Goal: Transaction & Acquisition: Purchase product/service

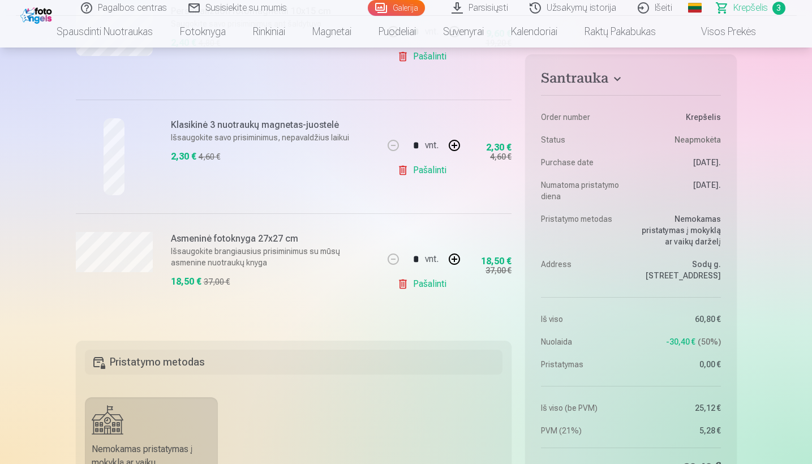
scroll to position [185, 0]
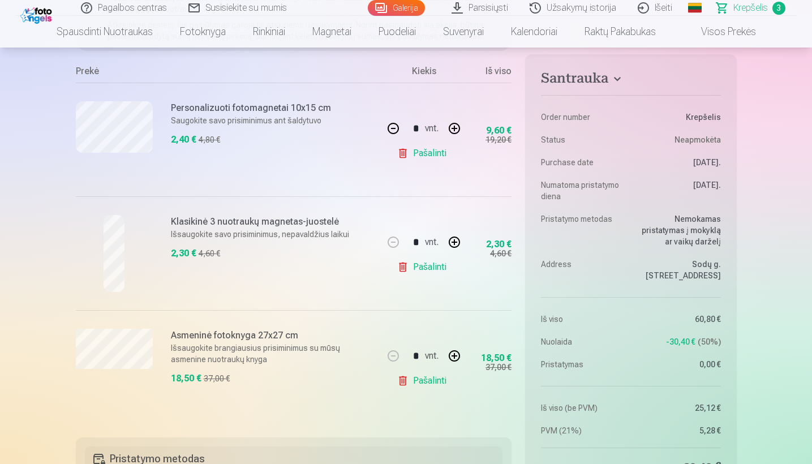
click at [456, 245] on button "button" at bounding box center [454, 242] width 27 height 27
type input "*"
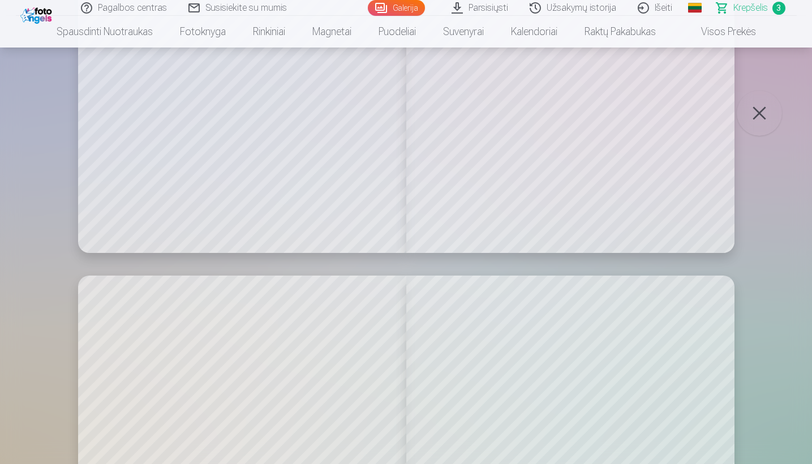
scroll to position [5291, 0]
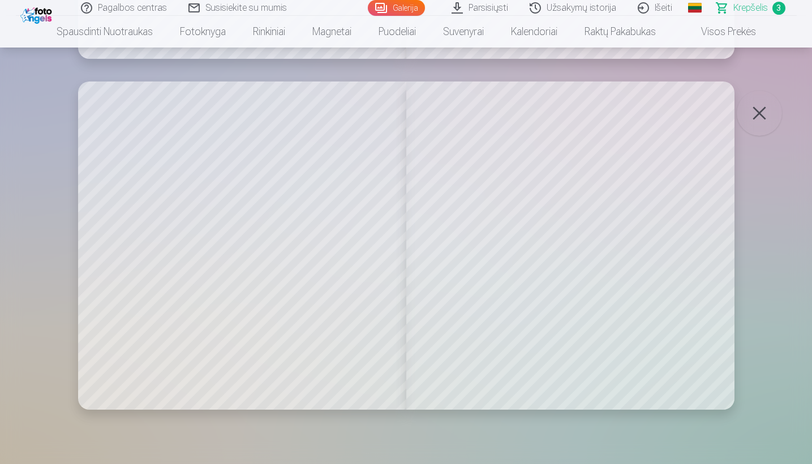
click at [756, 121] on button "button" at bounding box center [759, 113] width 45 height 45
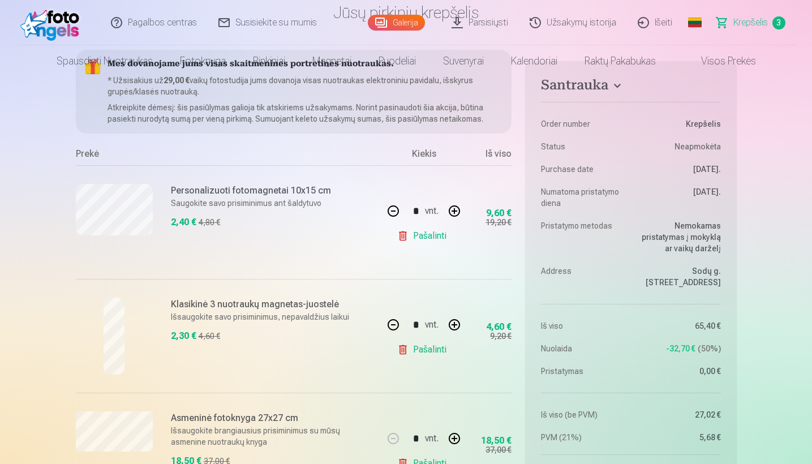
scroll to position [0, 0]
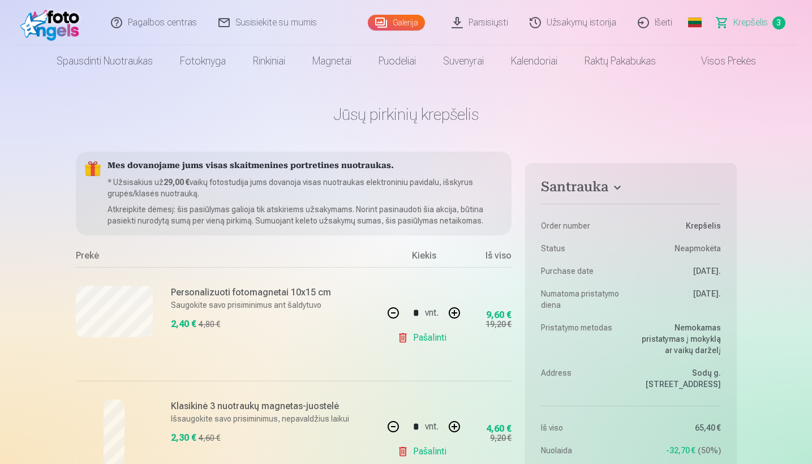
click at [120, 67] on link "Spausdinti nuotraukas" at bounding box center [104, 61] width 123 height 32
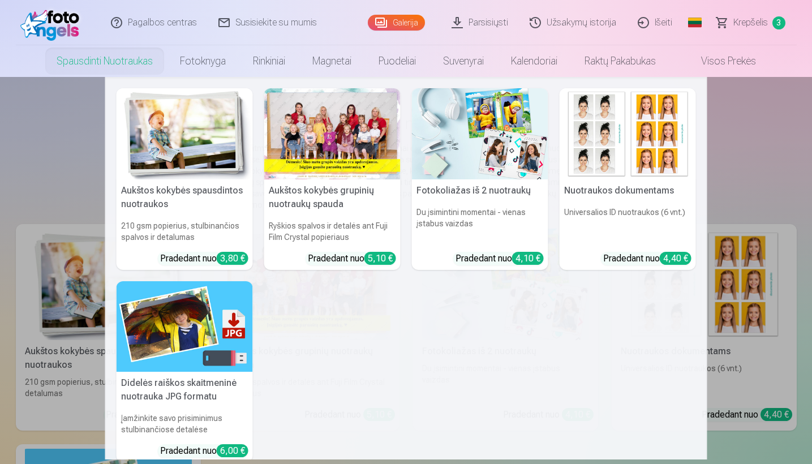
click at [322, 128] on div at bounding box center [332, 133] width 136 height 91
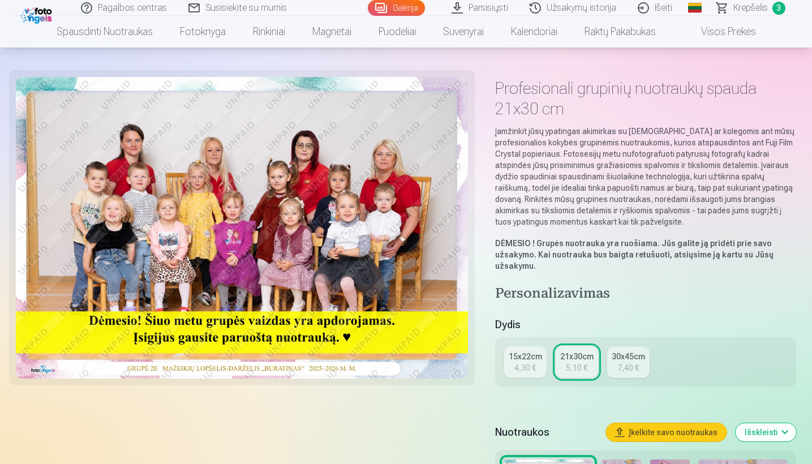
scroll to position [122, 0]
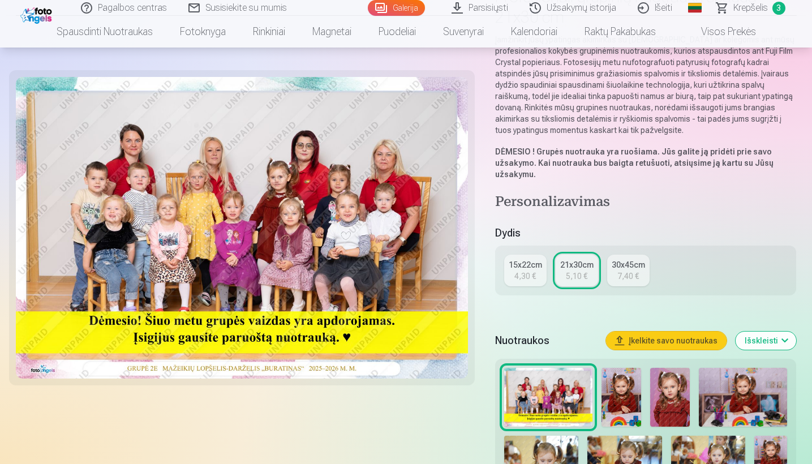
click at [520, 283] on link "15x22cm 4,30 €" at bounding box center [525, 271] width 42 height 32
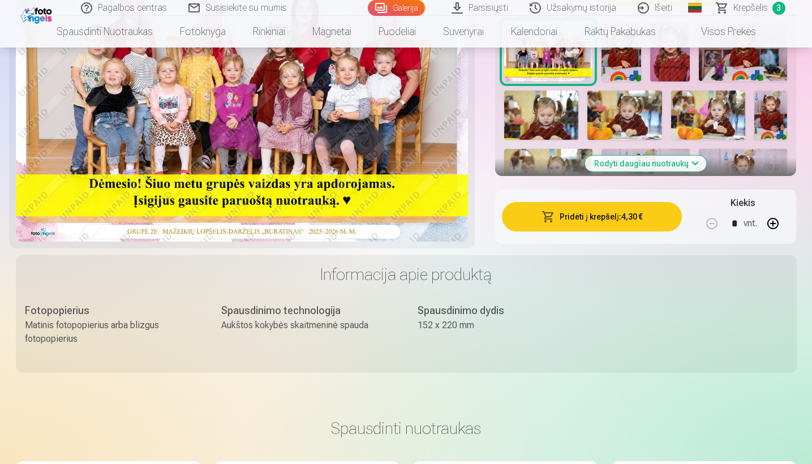
scroll to position [187, 0]
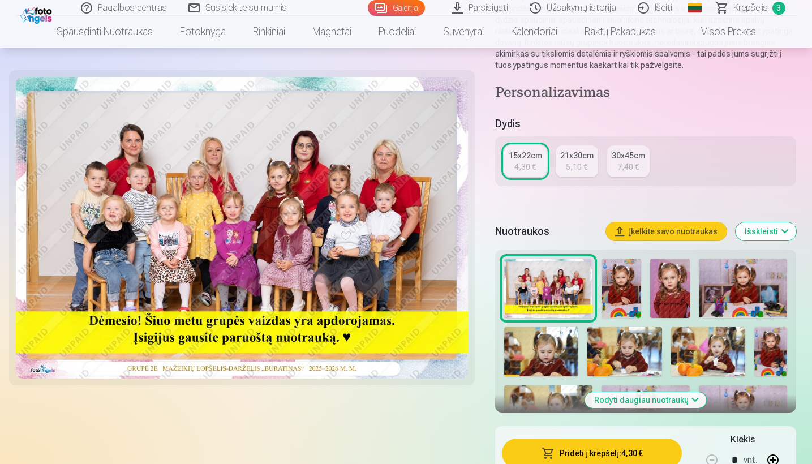
click at [572, 159] on div "21x30cm" at bounding box center [576, 155] width 33 height 11
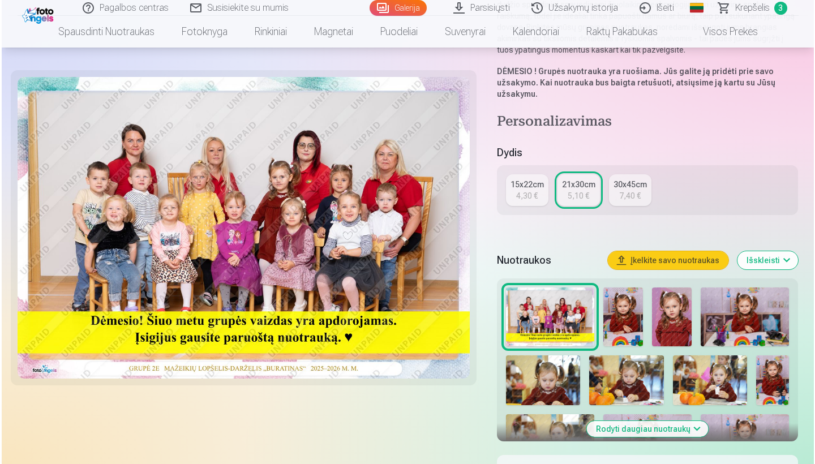
scroll to position [285, 0]
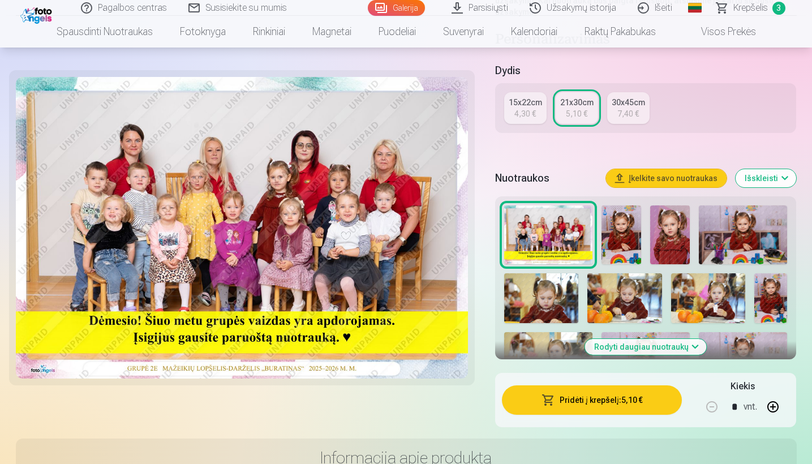
click at [590, 404] on button "Pridėti į krepšelį : 5,10 €" at bounding box center [592, 400] width 181 height 29
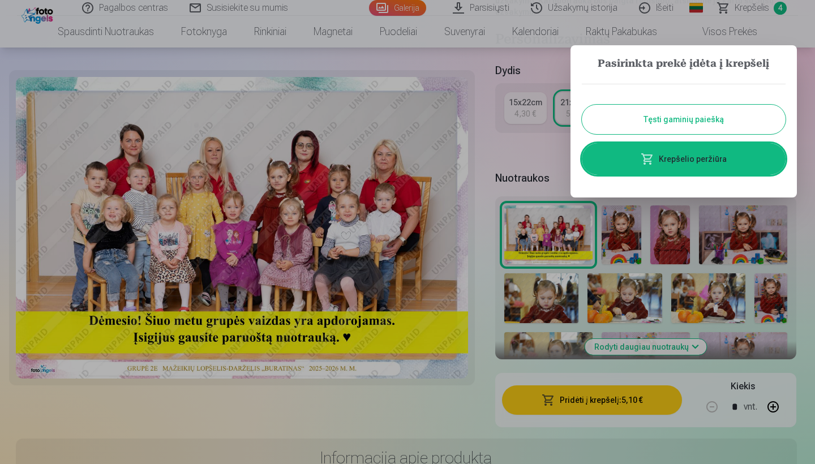
click at [654, 169] on link "Krepšelio peržiūra" at bounding box center [684, 159] width 204 height 32
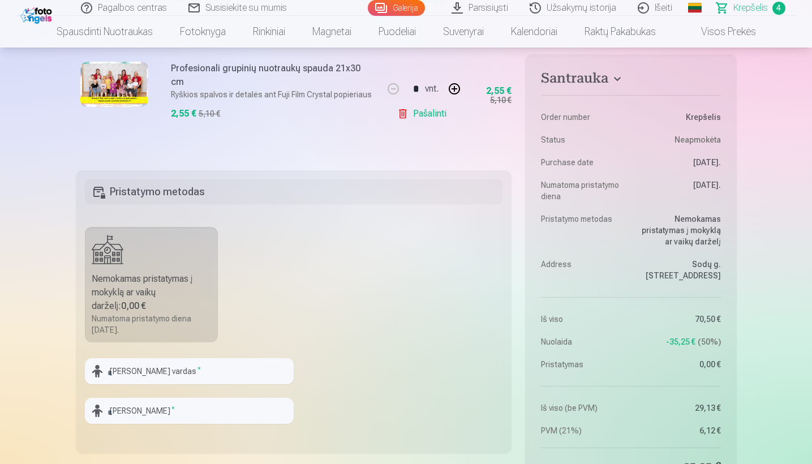
scroll to position [429, 0]
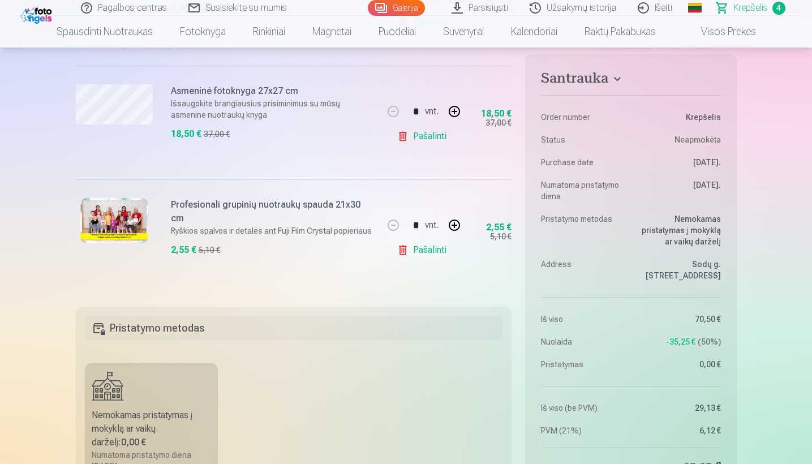
click at [455, 229] on button "button" at bounding box center [454, 225] width 27 height 27
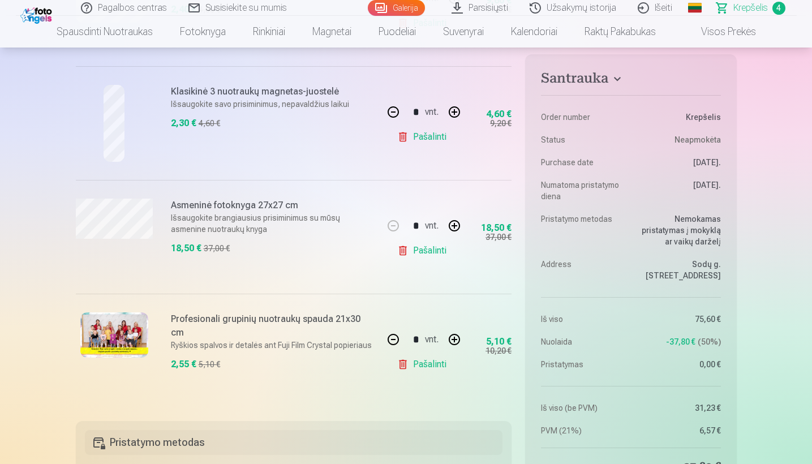
scroll to position [358, 0]
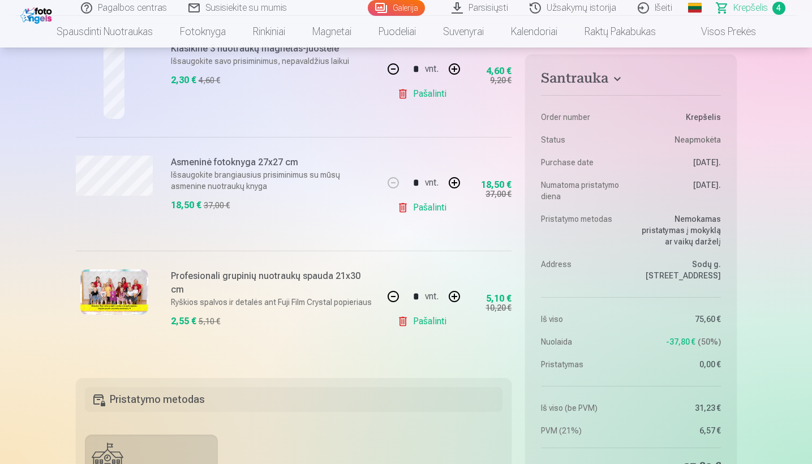
click at [392, 296] on button "button" at bounding box center [393, 296] width 27 height 27
type input "*"
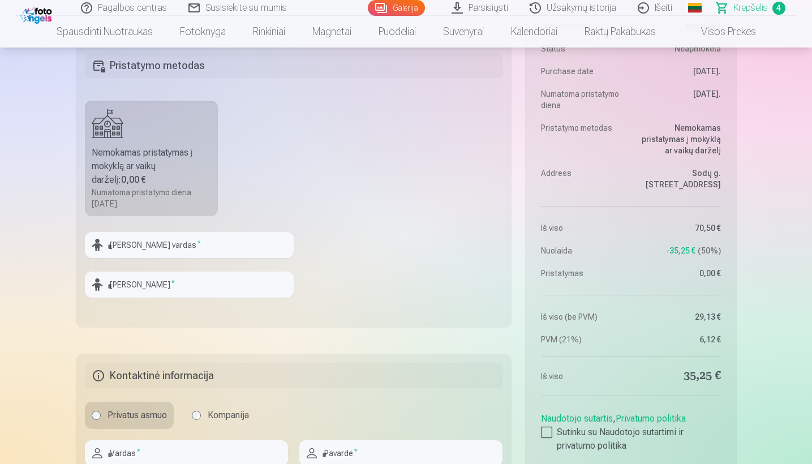
scroll to position [579, 0]
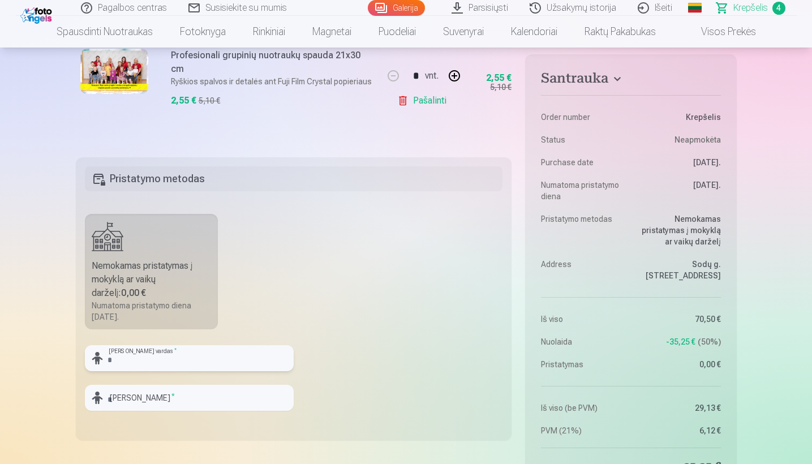
drag, startPoint x: 392, startPoint y: 296, endPoint x: 117, endPoint y: 357, distance: 281.9
type input "*******"
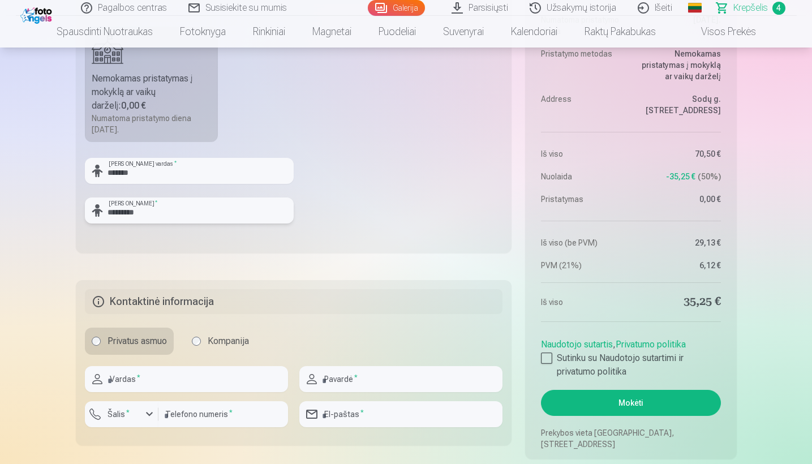
scroll to position [787, 0]
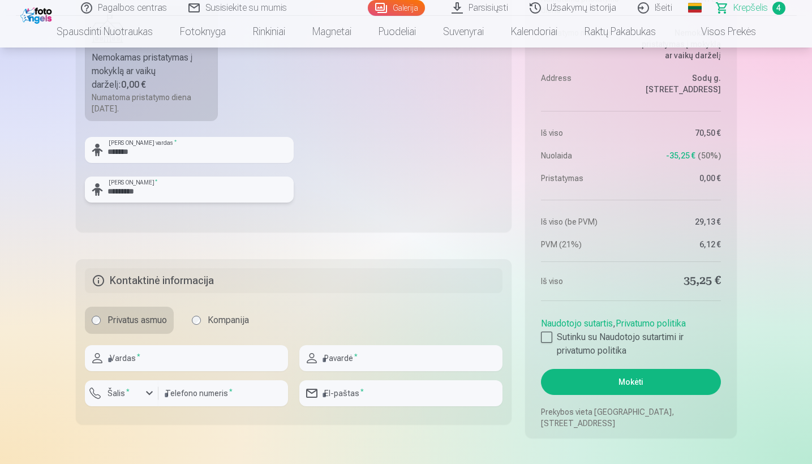
type input "*********"
type input "*****"
type input "*********"
drag, startPoint x: 144, startPoint y: 406, endPoint x: 353, endPoint y: 395, distance: 209.8
type input "**********"
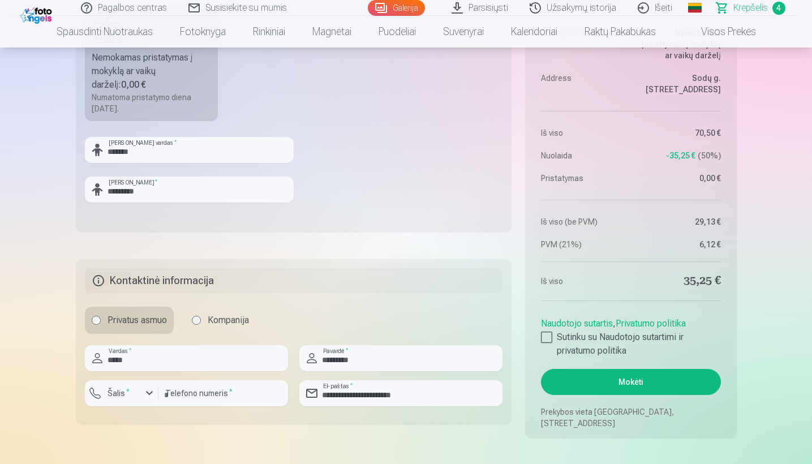
drag, startPoint x: 353, startPoint y: 395, endPoint x: 134, endPoint y: 388, distance: 219.8
click at [134, 388] on button "Šalis *" at bounding box center [122, 393] width 74 height 26
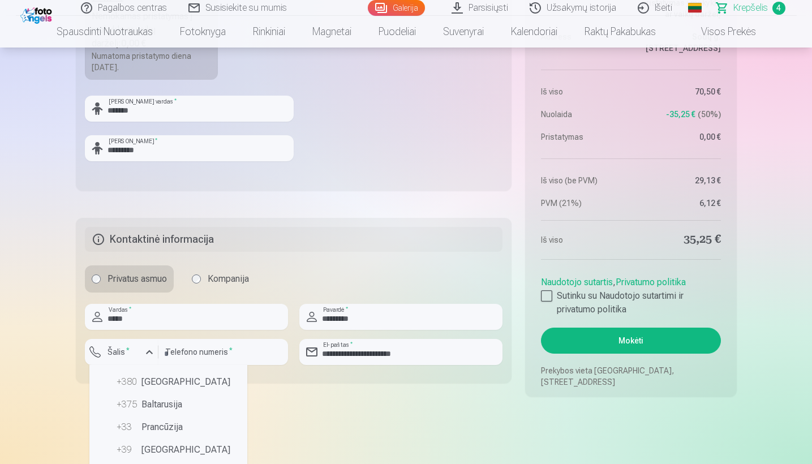
scroll to position [86, 0]
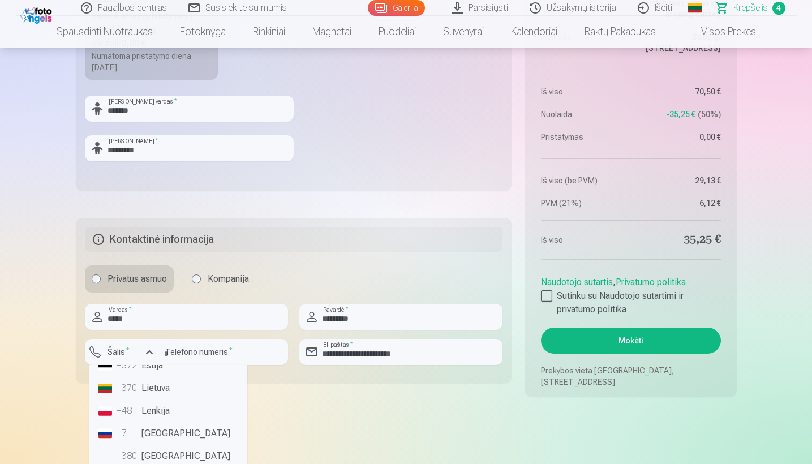
click at [146, 388] on li "+370 Lietuva" at bounding box center [168, 388] width 149 height 23
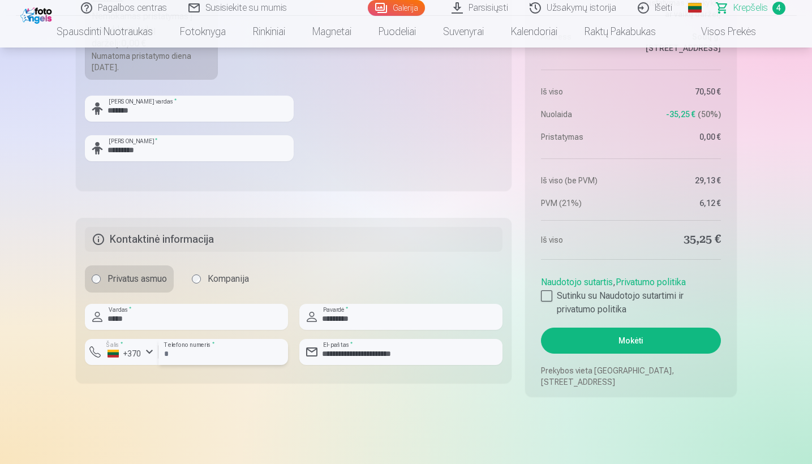
click at [198, 356] on input "number" at bounding box center [224, 352] width 130 height 26
type input "********"
click at [548, 295] on div at bounding box center [546, 295] width 11 height 11
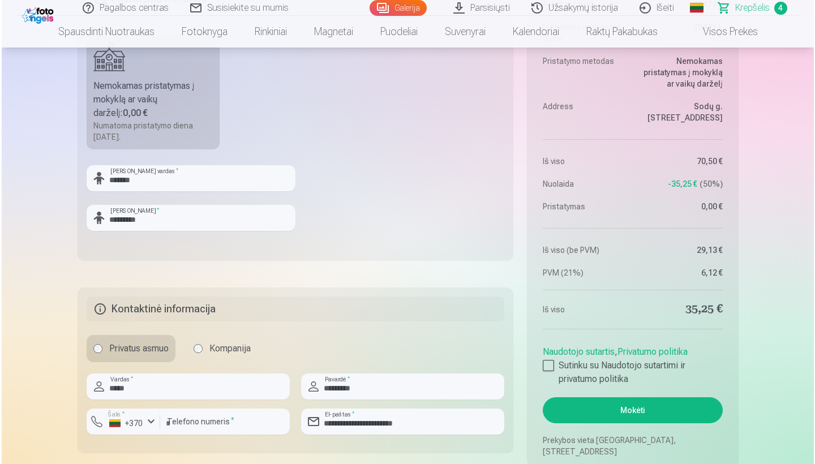
scroll to position [775, 0]
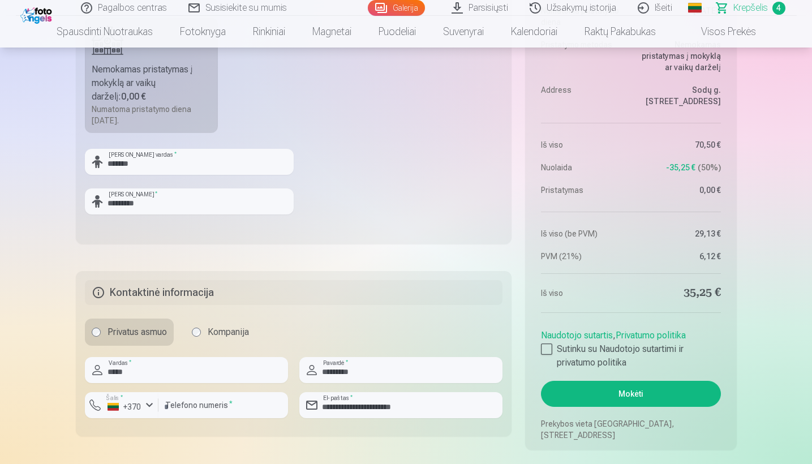
click at [606, 389] on button "Mokėti" at bounding box center [630, 394] width 179 height 26
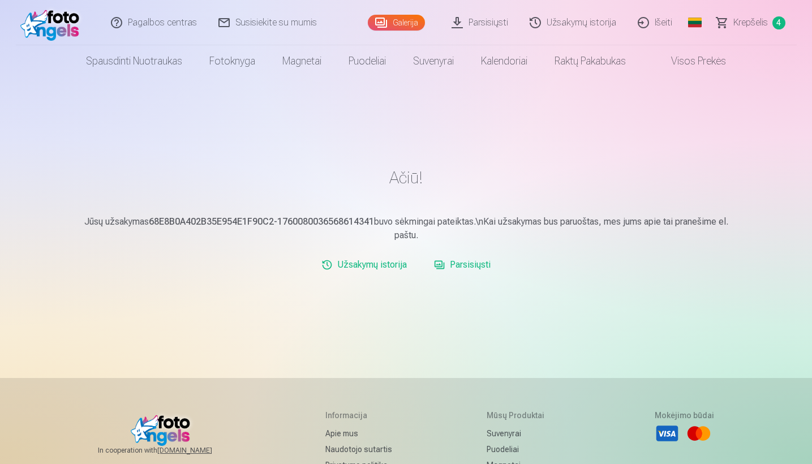
click at [217, 66] on link "Fotoknyga" at bounding box center [232, 61] width 73 height 32
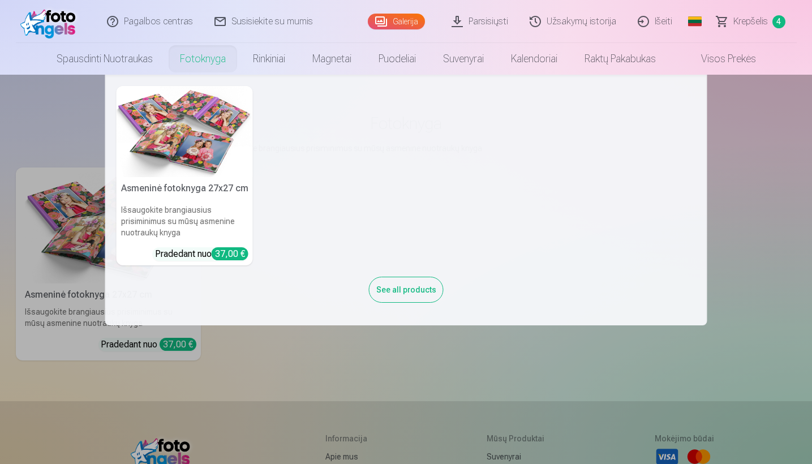
scroll to position [249, 0]
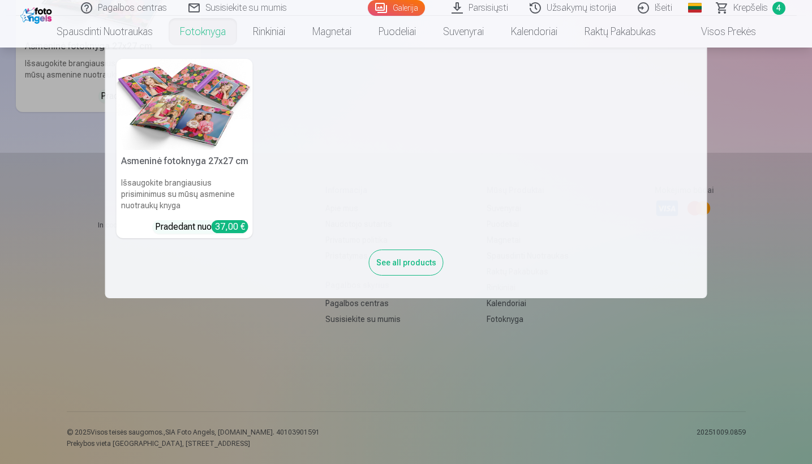
click at [780, 221] on nav "Asmeninė fotoknyga 27x27 cm Išsaugokite brangiausius prisiminimus su mūsų asmen…" at bounding box center [406, 173] width 812 height 251
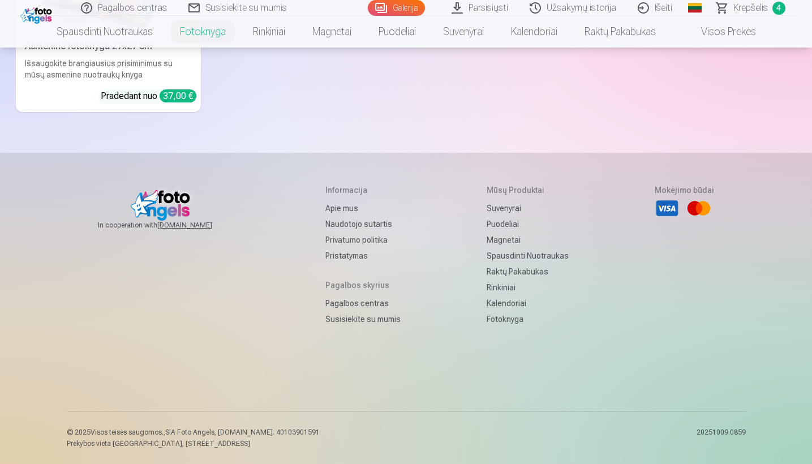
click at [737, 8] on span "Krepšelis" at bounding box center [751, 8] width 35 height 14
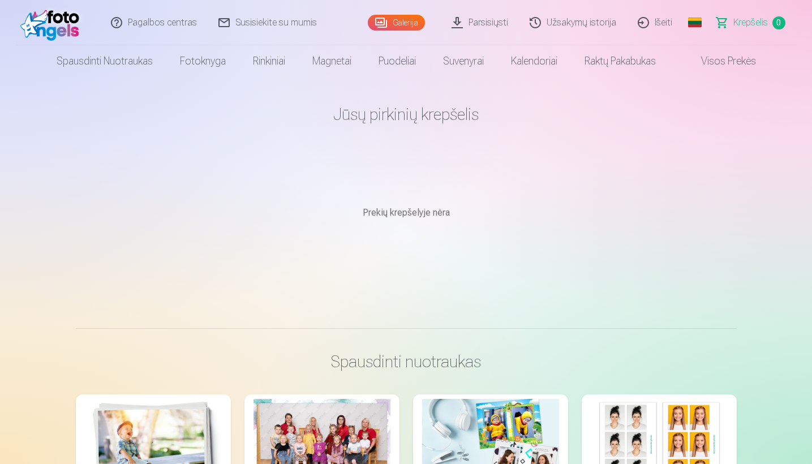
click at [484, 26] on link "Parsisiųsti" at bounding box center [481, 22] width 78 height 45
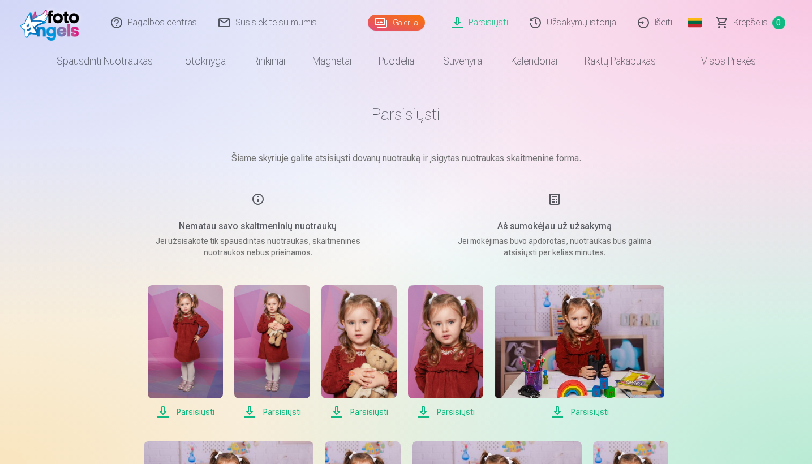
click at [198, 412] on span "Parsisiųsti" at bounding box center [185, 412] width 75 height 14
click at [275, 413] on span "Parsisiųsti" at bounding box center [271, 412] width 75 height 14
click at [372, 413] on span "Parsisiųsti" at bounding box center [359, 412] width 75 height 14
click at [454, 414] on span "Parsisiųsti" at bounding box center [445, 412] width 75 height 14
click at [590, 411] on span "Parsisiųsti" at bounding box center [580, 412] width 170 height 14
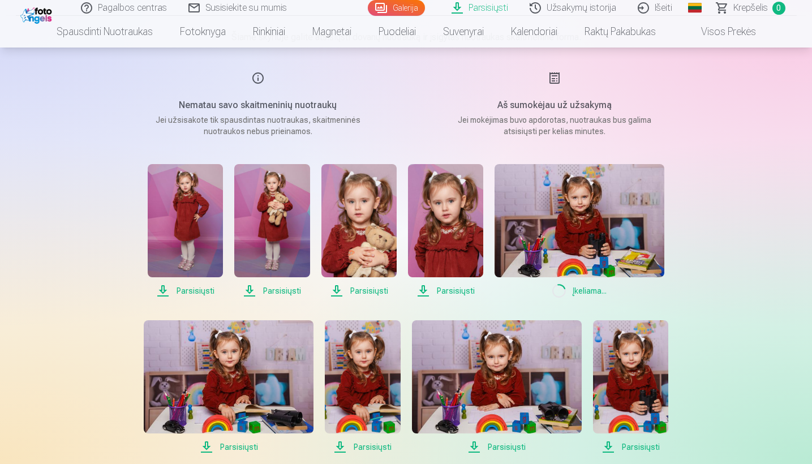
scroll to position [163, 0]
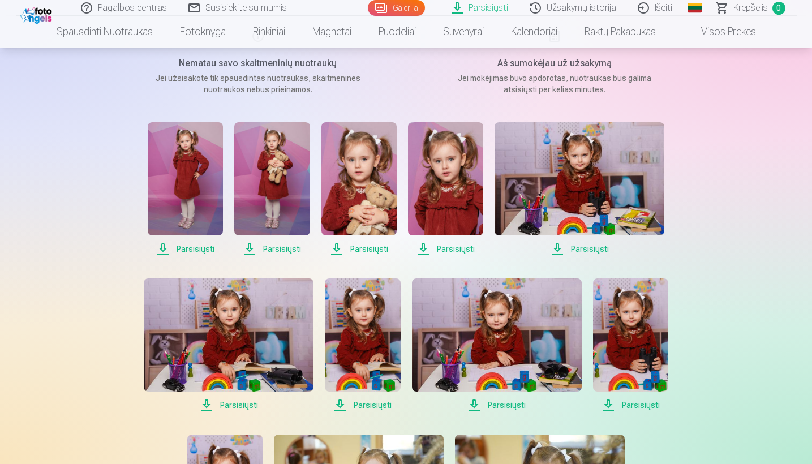
click at [241, 407] on span "Parsisiųsti" at bounding box center [229, 406] width 170 height 14
click at [360, 406] on span "Parsisiųsti" at bounding box center [362, 406] width 75 height 14
click at [506, 405] on span "Parsisiųsti" at bounding box center [497, 406] width 170 height 14
click at [633, 408] on span "Parsisiųsti" at bounding box center [630, 406] width 75 height 14
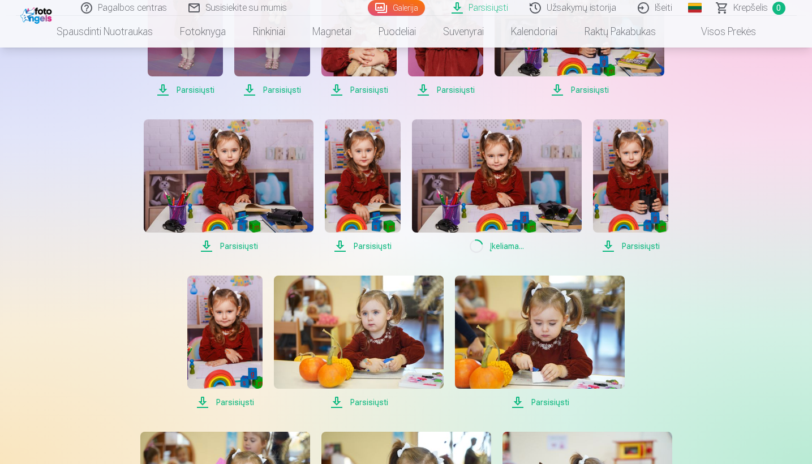
scroll to position [332, 0]
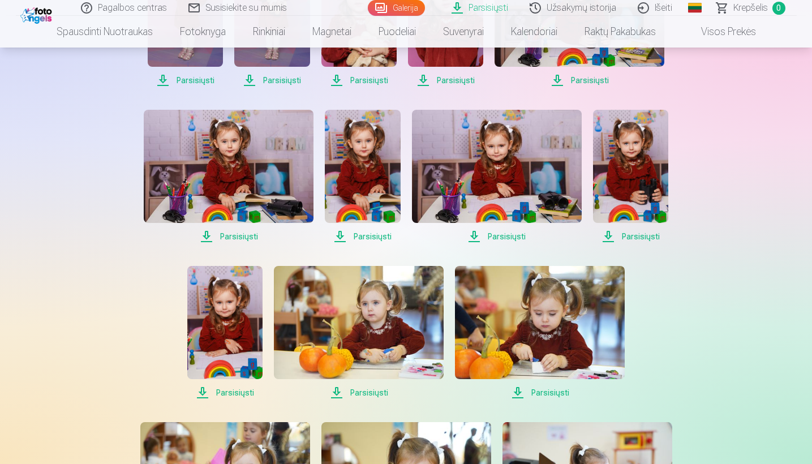
click at [234, 392] on span "Parsisiųsti" at bounding box center [224, 393] width 75 height 14
click at [368, 393] on span "Parsisiųsti" at bounding box center [359, 393] width 170 height 14
drag, startPoint x: 633, startPoint y: 408, endPoint x: 553, endPoint y: 392, distance: 81.4
click at [553, 392] on span "Parsisiųsti" at bounding box center [540, 393] width 170 height 14
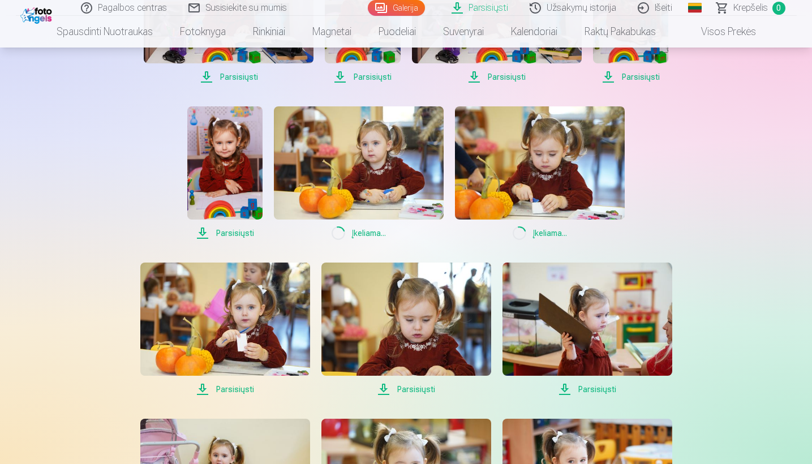
scroll to position [515, 0]
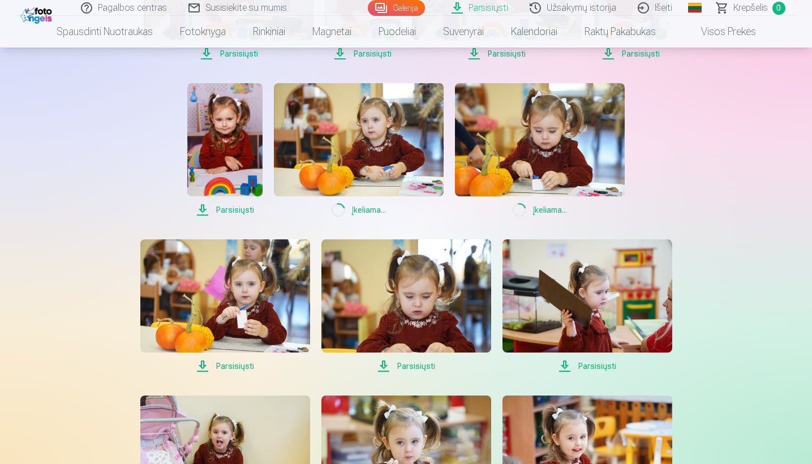
drag, startPoint x: 553, startPoint y: 392, endPoint x: 240, endPoint y: 366, distance: 314.1
click at [240, 366] on span "Parsisiųsti" at bounding box center [225, 366] width 170 height 14
click at [410, 368] on span "Parsisiųsti" at bounding box center [407, 366] width 170 height 14
click at [595, 368] on span "Parsisiųsti" at bounding box center [588, 366] width 170 height 14
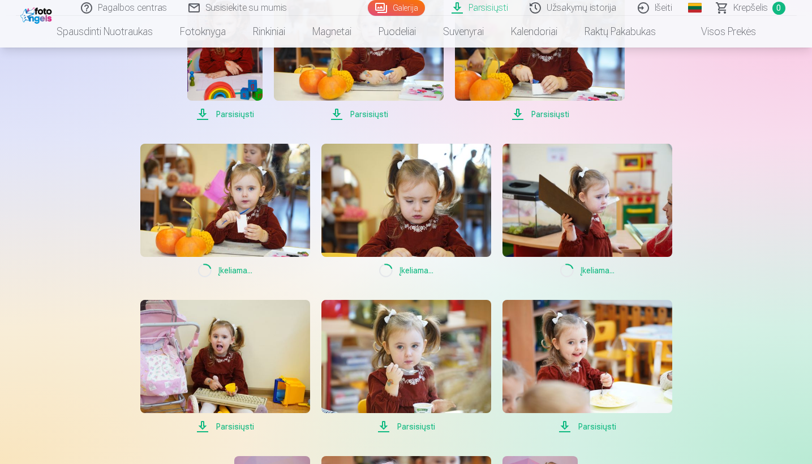
scroll to position [693, 0]
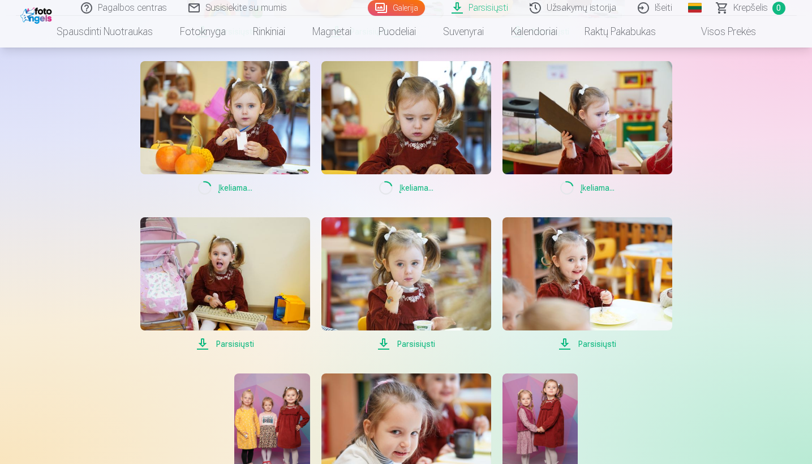
click at [225, 346] on span "Parsisiųsti" at bounding box center [225, 344] width 170 height 14
click at [413, 345] on span "Parsisiųsti" at bounding box center [407, 344] width 170 height 14
click at [590, 344] on span "Parsisiųsti" at bounding box center [588, 344] width 170 height 14
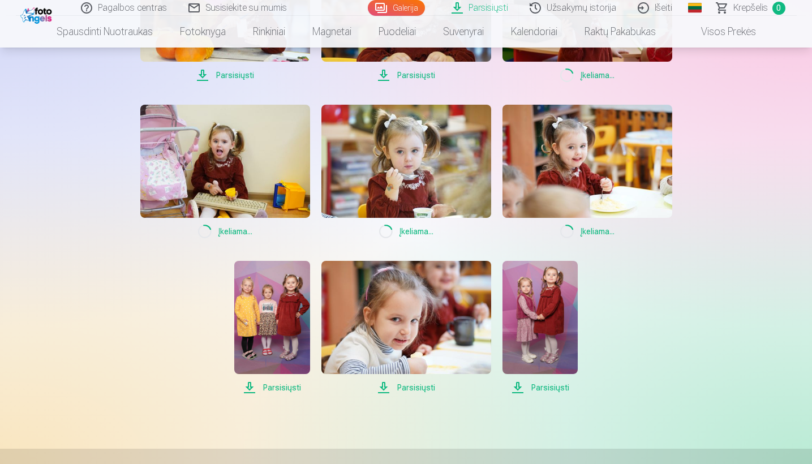
scroll to position [867, 0]
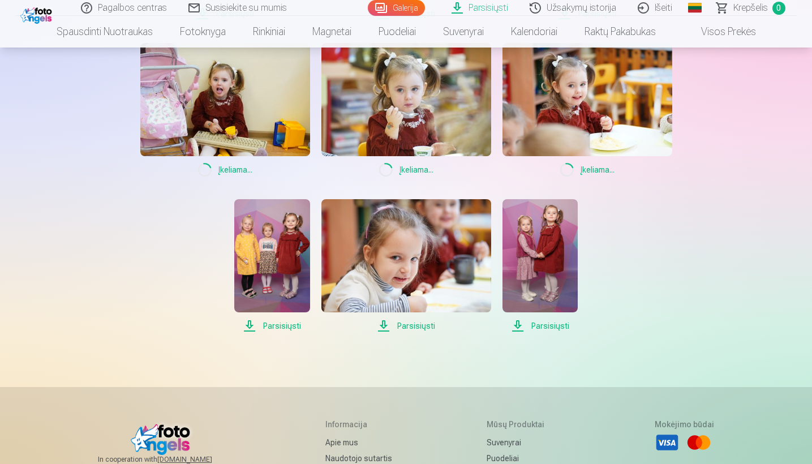
click at [297, 327] on span "Parsisiųsti" at bounding box center [271, 326] width 75 height 14
click at [430, 328] on span "Parsisiųsti" at bounding box center [407, 326] width 170 height 14
click at [549, 326] on span "Parsisiųsti" at bounding box center [540, 326] width 75 height 14
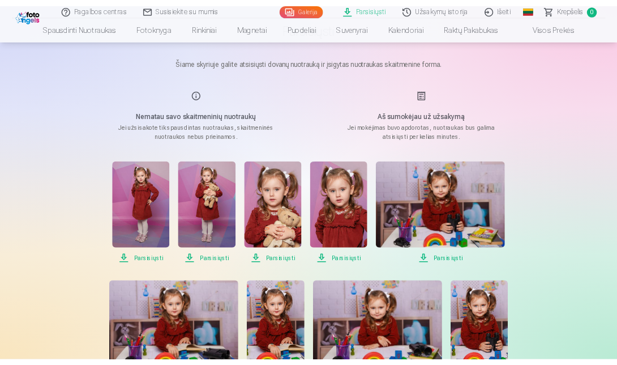
scroll to position [0, 0]
